Goal: Task Accomplishment & Management: Complete application form

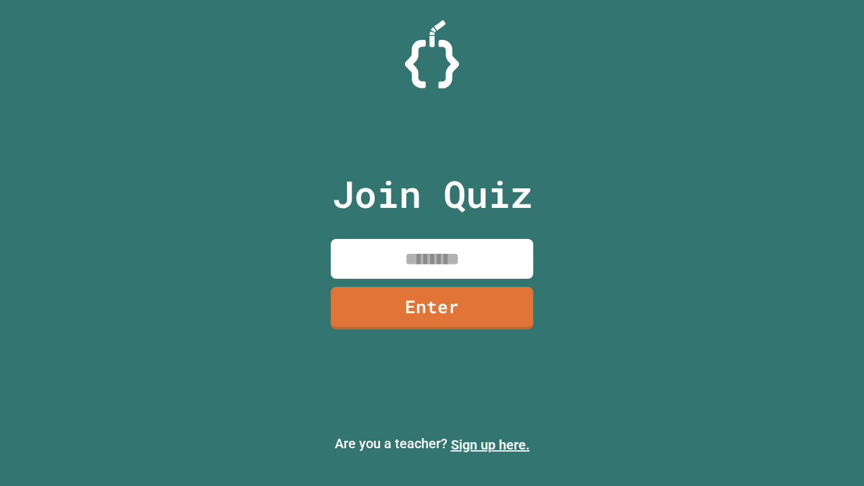
click at [490, 445] on link "Sign up here." at bounding box center [490, 445] width 79 height 16
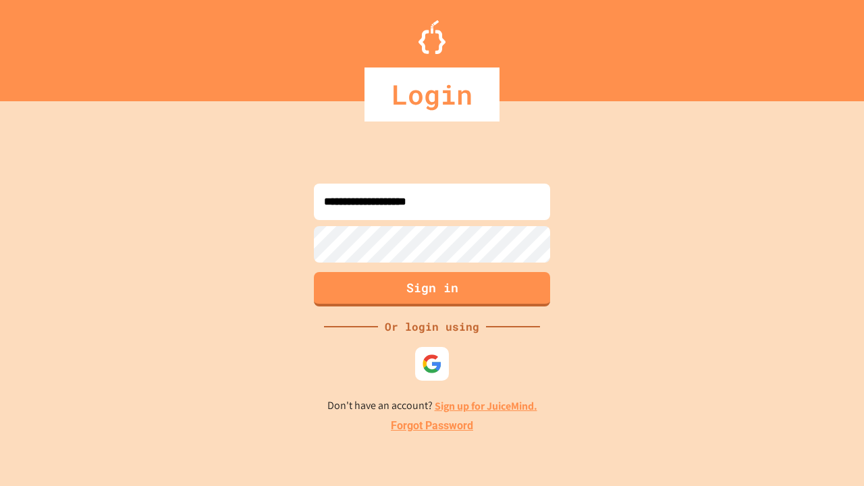
type input "**********"
